Goal: Information Seeking & Learning: Learn about a topic

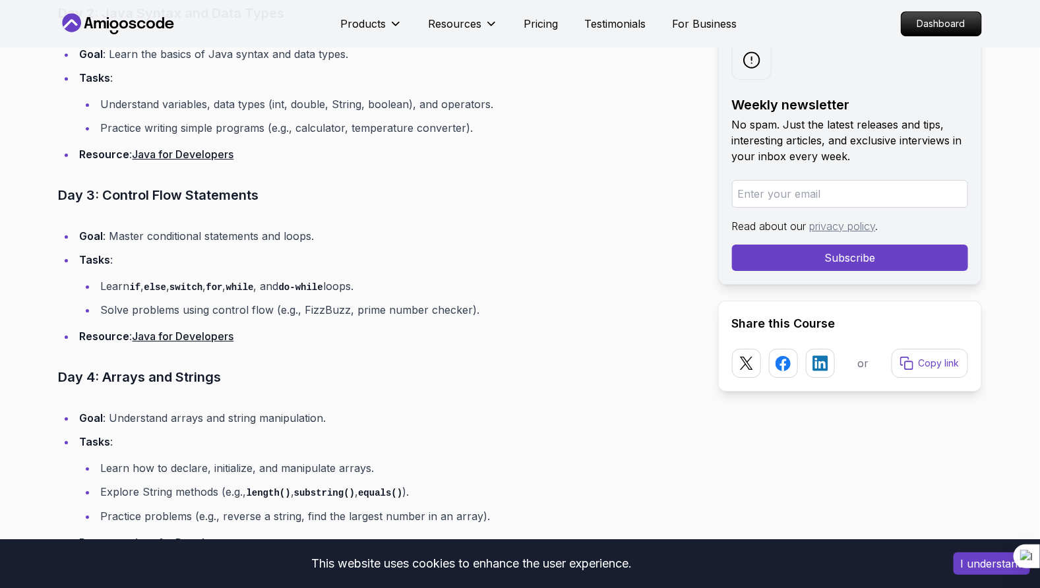
scroll to position [1723, 0]
click at [216, 285] on code "for" at bounding box center [214, 288] width 16 height 11
drag, startPoint x: 216, startPoint y: 285, endPoint x: 192, endPoint y: 273, distance: 27.1
click at [192, 273] on li "Tasks : Learn if , else , switch , for , while , and do-while loops. Solve prob…" at bounding box center [386, 285] width 621 height 69
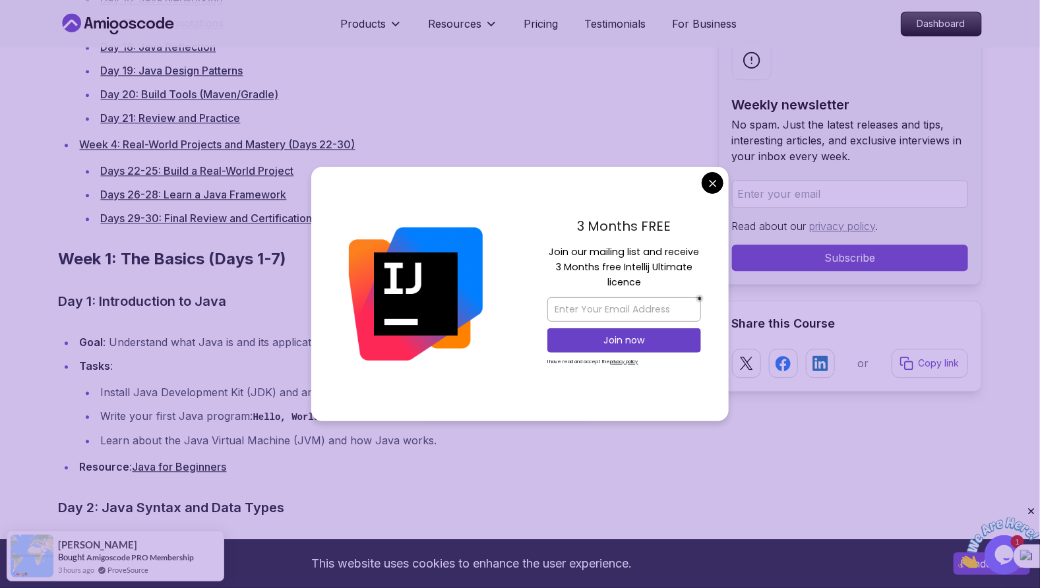
scroll to position [1229, 0]
click at [644, 317] on input "email" at bounding box center [624, 309] width 154 height 24
type input "gasore.nkurunziza@gmail.com"
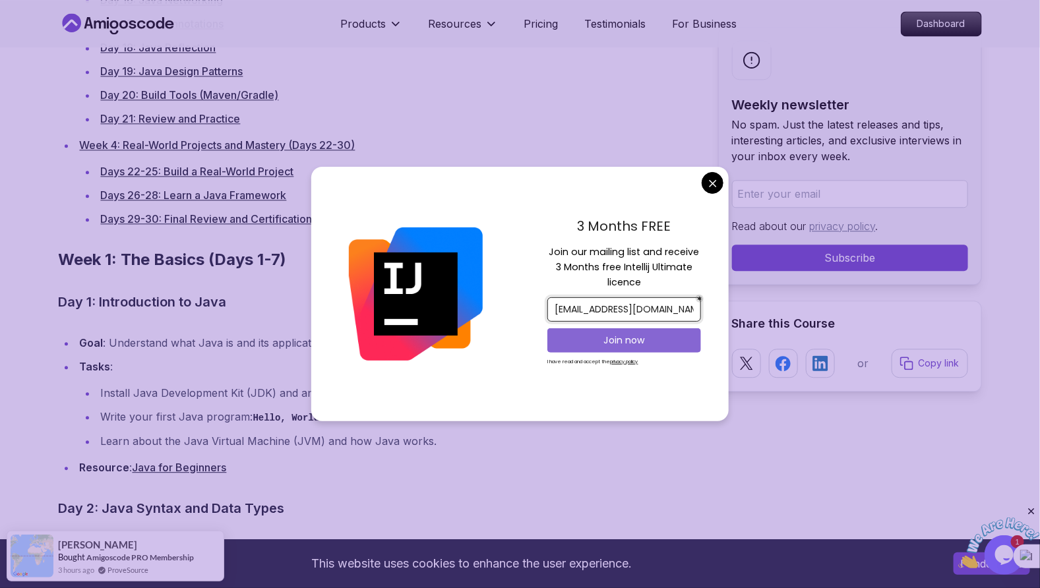
click at [623, 338] on p "Join now" at bounding box center [624, 340] width 125 height 13
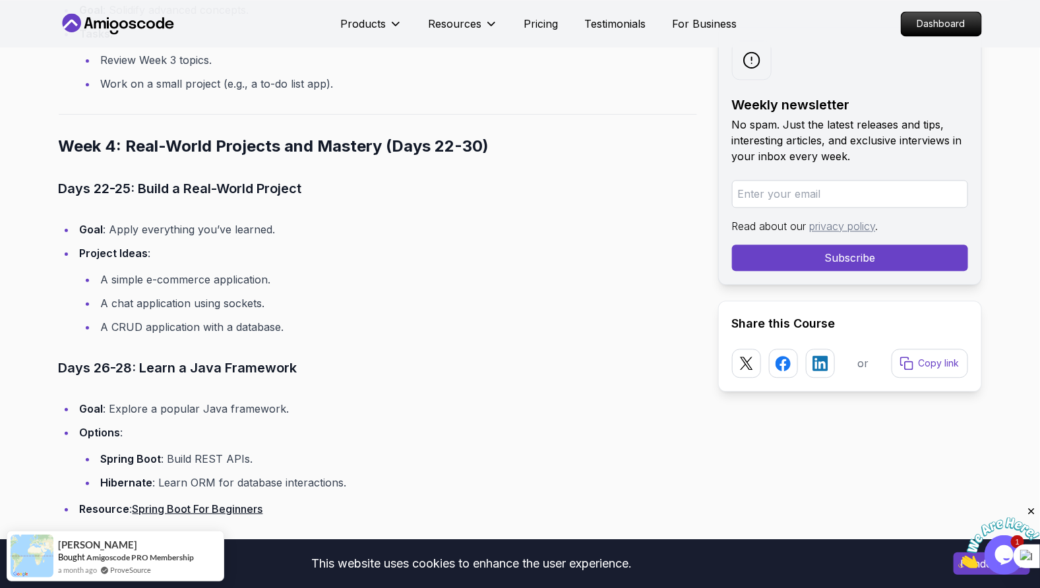
scroll to position [5320, 0]
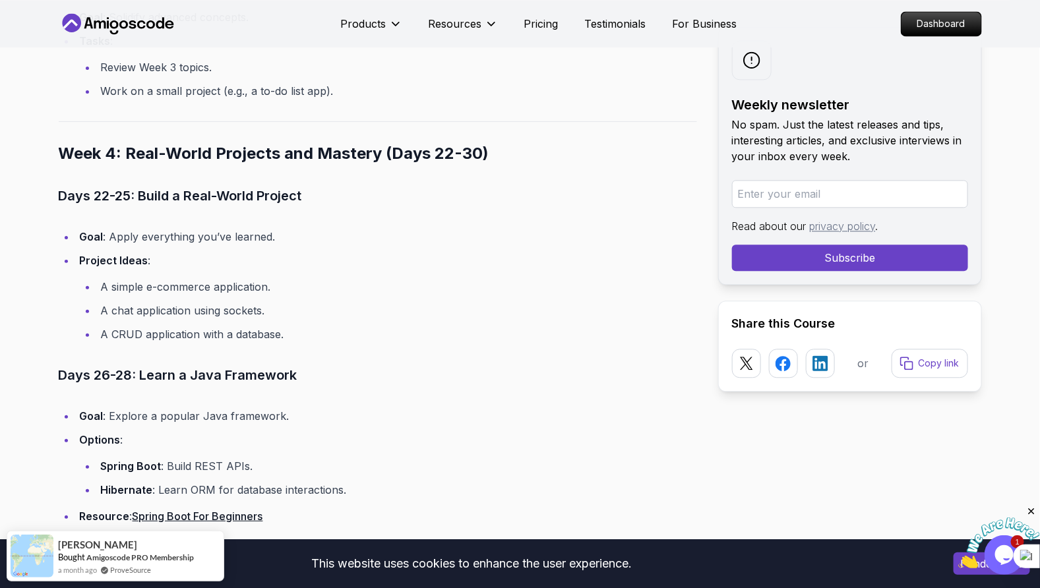
click at [370, 149] on h2 "Week 4: Real-World Projects and Mastery (Days 22-30)" at bounding box center [378, 153] width 638 height 21
click at [287, 257] on li "Project Ideas : A simple e-commerce application. A chat application using socke…" at bounding box center [386, 297] width 621 height 92
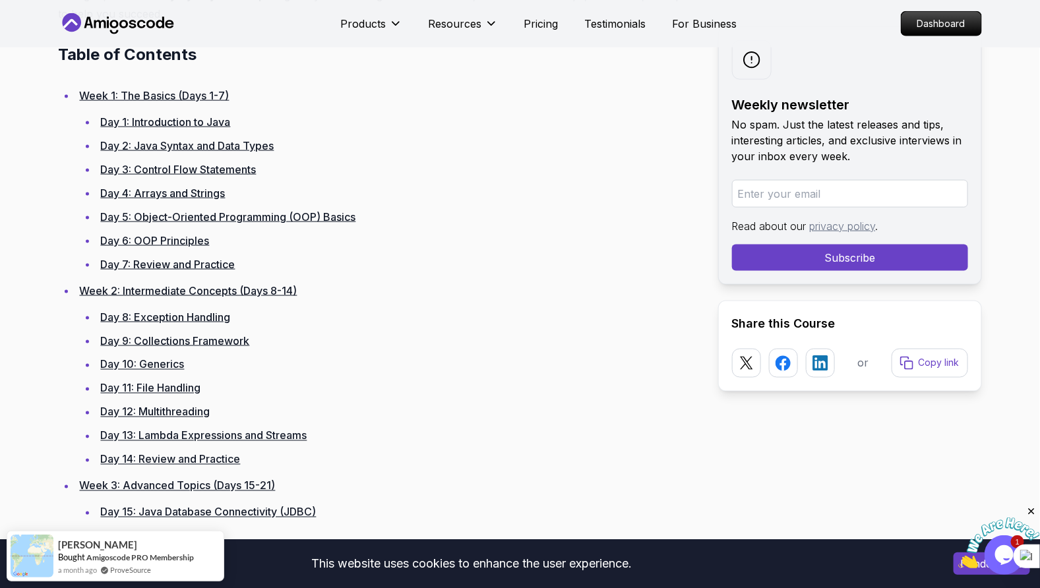
scroll to position [651, 0]
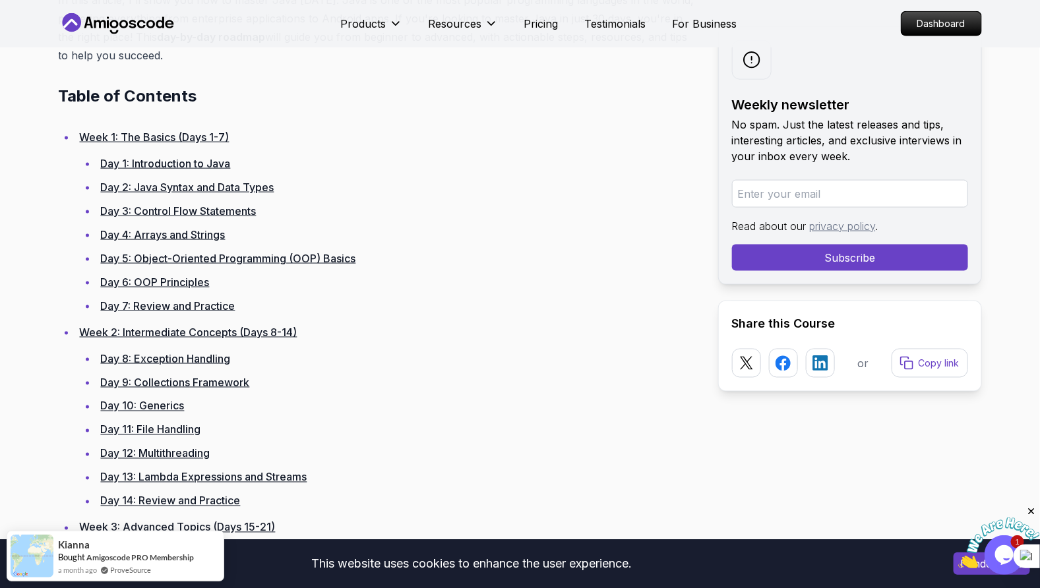
click at [202, 163] on link "Day 1: Introduction to Java" at bounding box center [166, 163] width 130 height 13
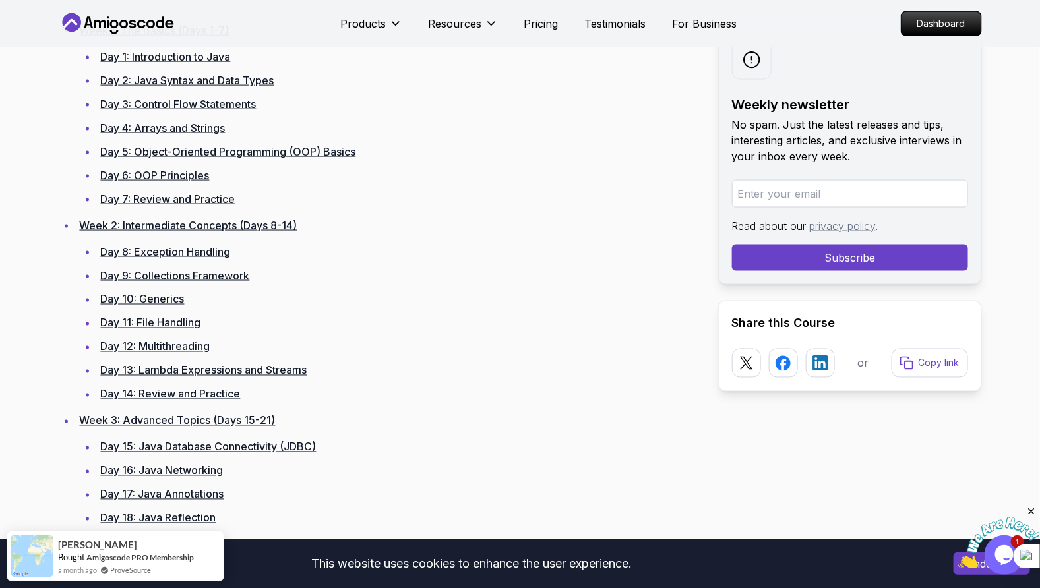
scroll to position [877, 0]
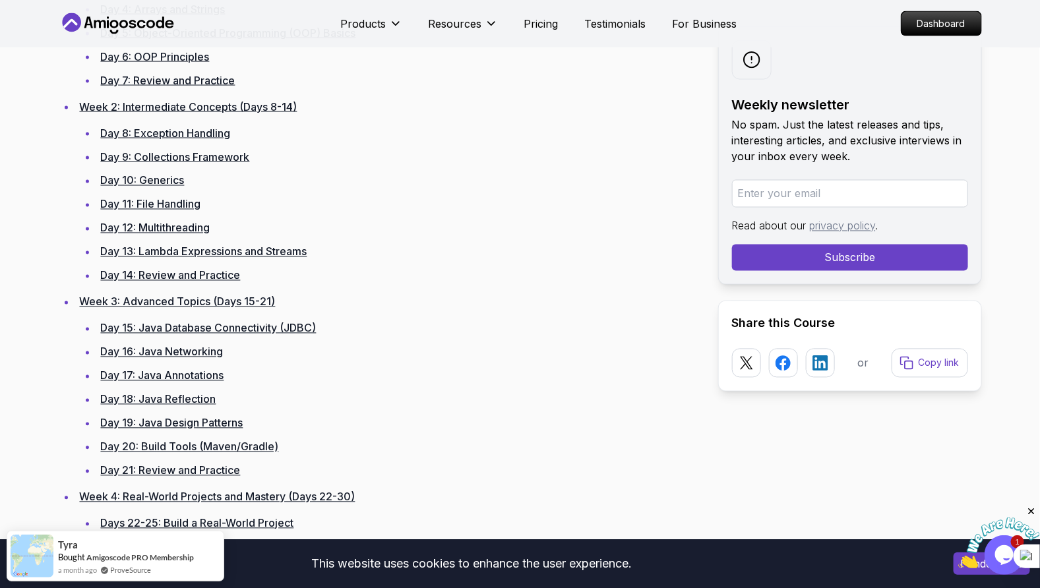
click at [167, 375] on link "Day 17: Java Annotations" at bounding box center [162, 375] width 123 height 13
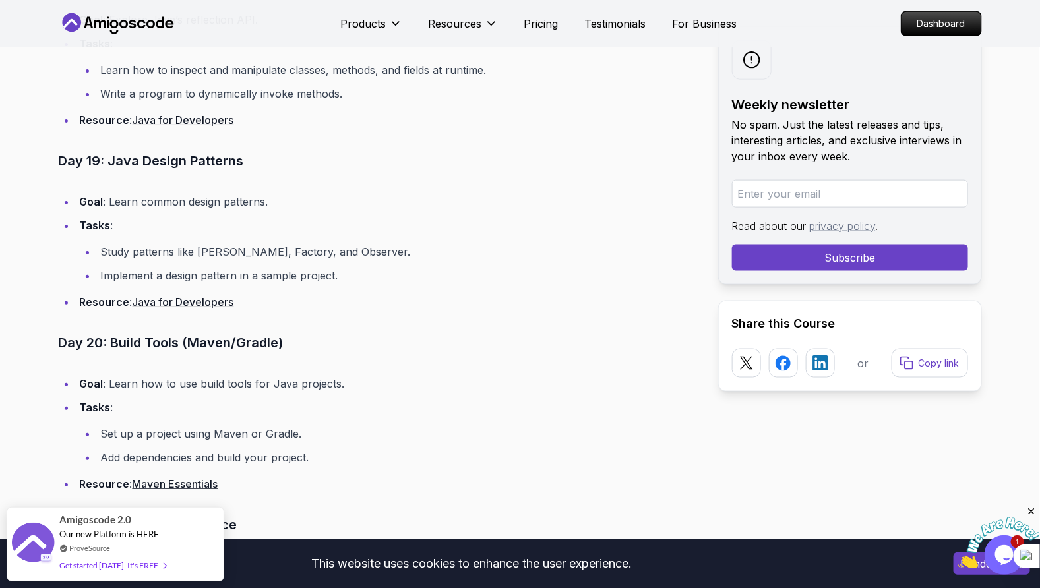
scroll to position [4774, 0]
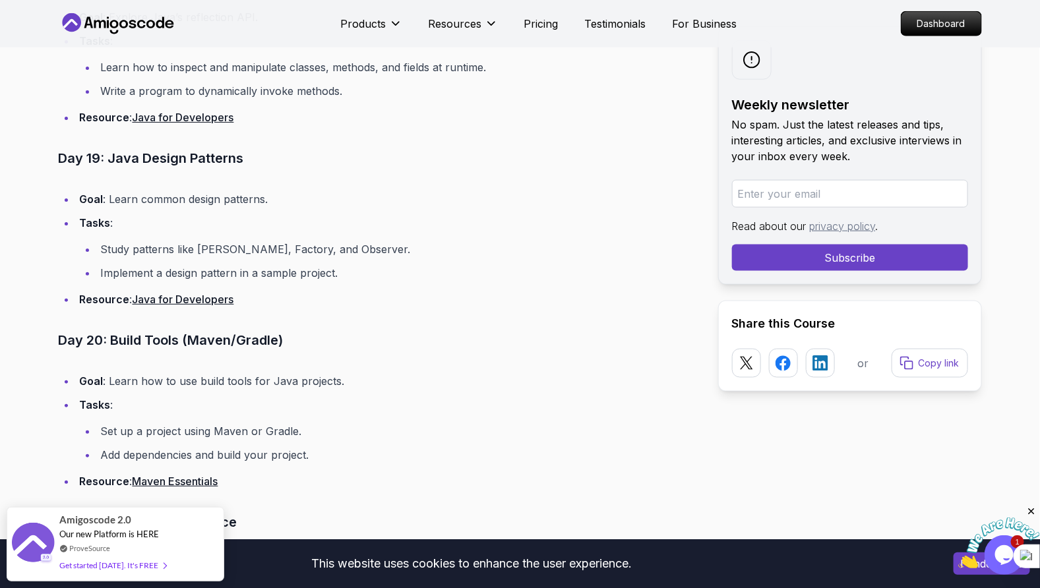
click at [200, 293] on link "Java for Developers" at bounding box center [184, 299] width 102 height 13
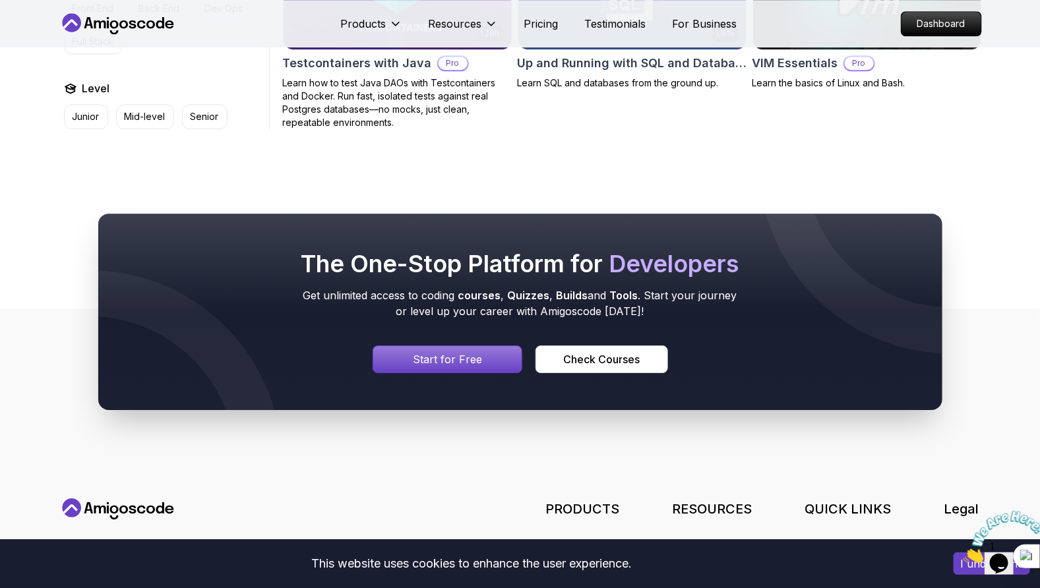
scroll to position [3888, 0]
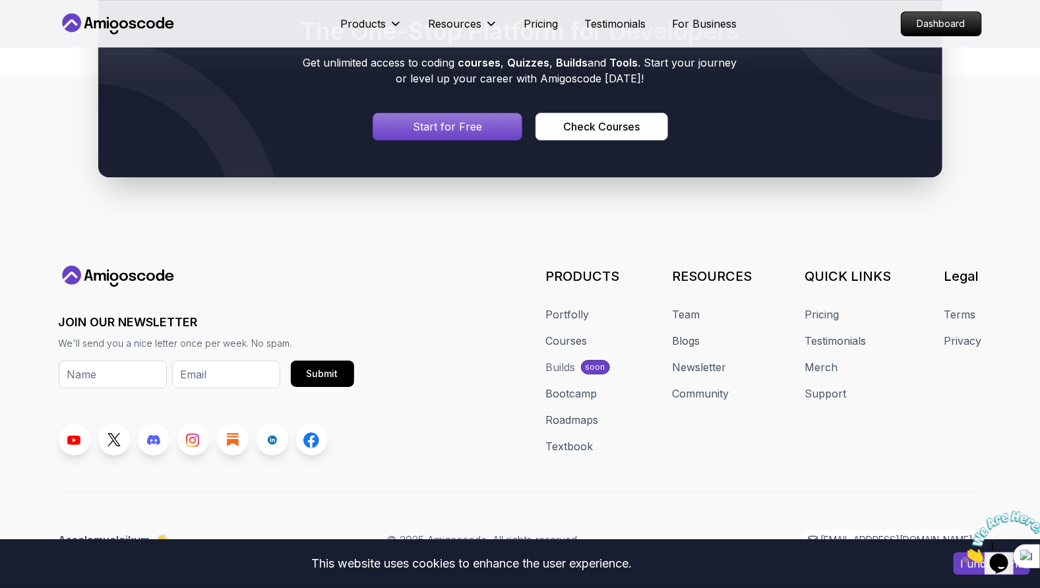
click at [427, 119] on p "Start for Free" at bounding box center [447, 127] width 69 height 16
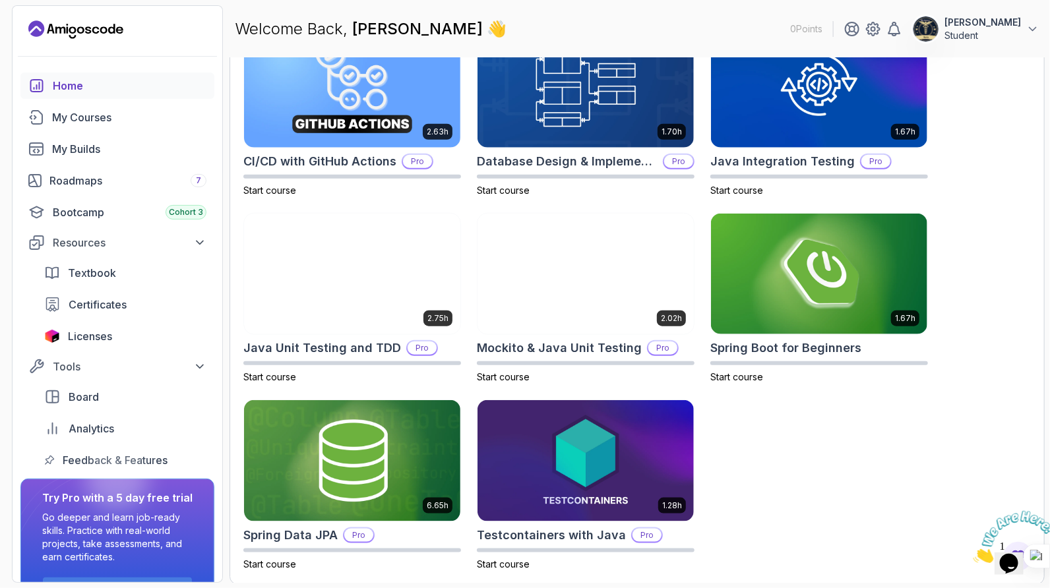
scroll to position [440, 0]
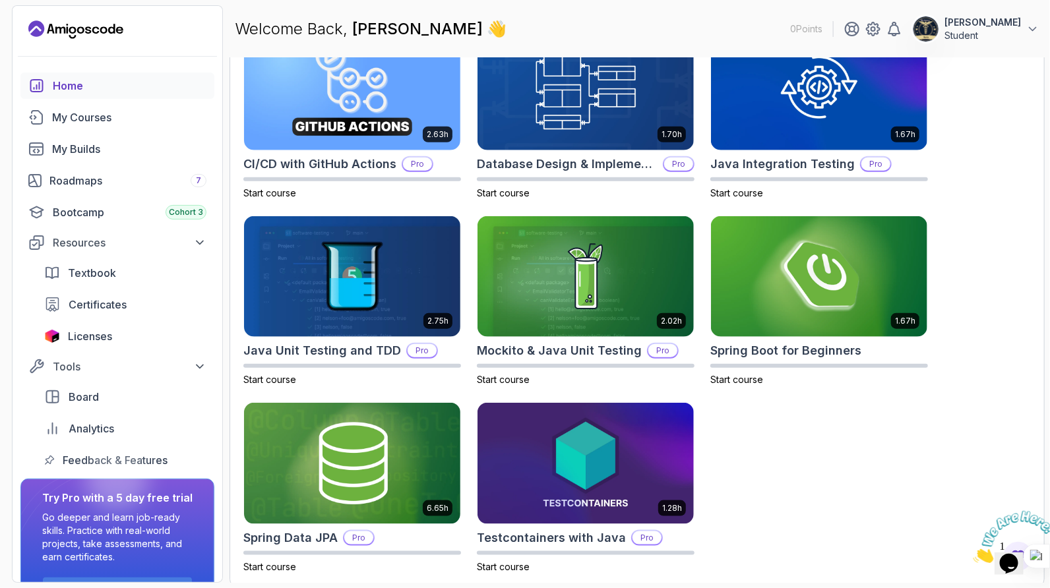
click at [972, 553] on icon "Close" at bounding box center [972, 558] width 0 height 11
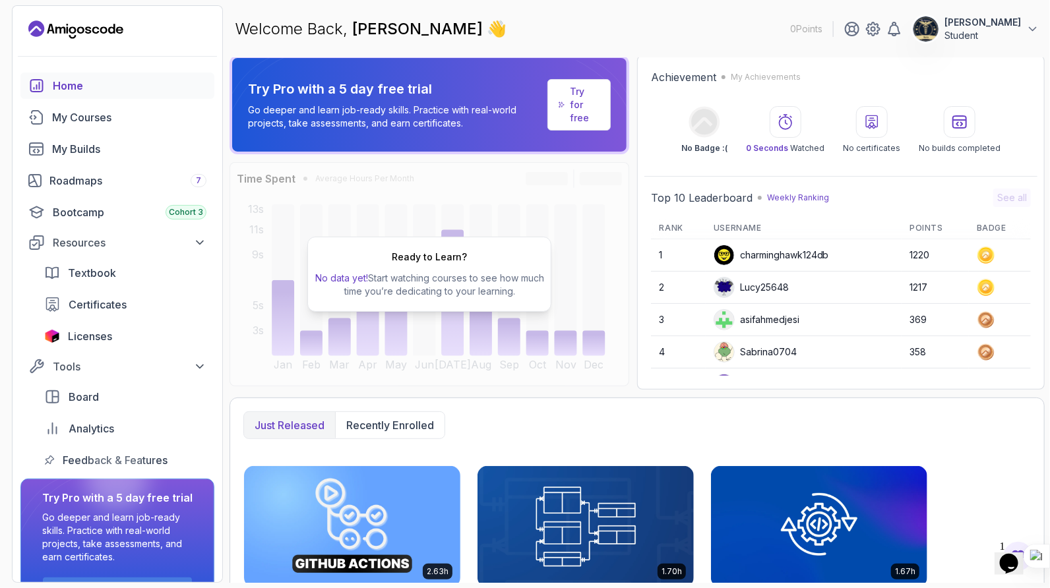
scroll to position [0, 0]
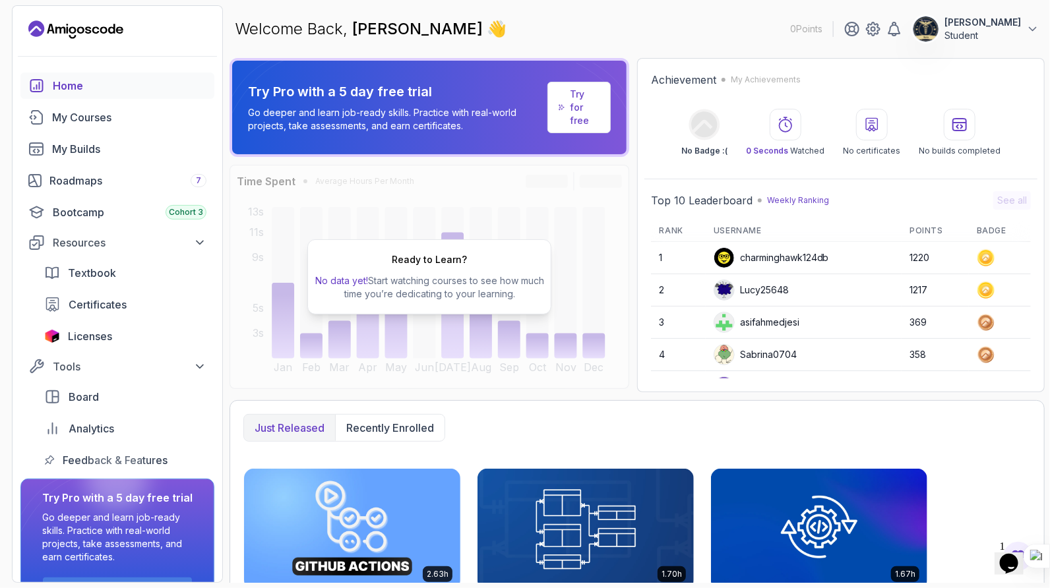
click at [927, 72] on div "Achievement My Achievements" at bounding box center [841, 80] width 380 height 16
click at [927, 71] on div "Achievement My Achievements No Badge :( 0 Seconds Watched No certificates No bu…" at bounding box center [840, 114] width 393 height 98
